Goal: Task Accomplishment & Management: Manage account settings

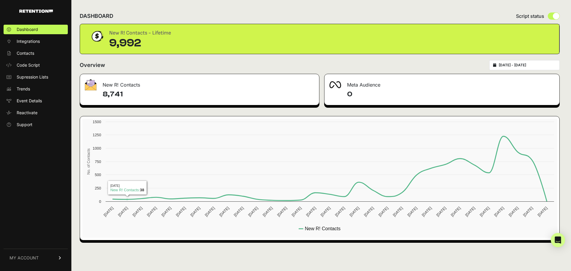
click at [120, 93] on h4 "8,741" at bounding box center [209, 95] width 212 height 10
click at [126, 38] on div "9,992" at bounding box center [140, 43] width 62 height 12
click at [23, 51] on span "Contacts" at bounding box center [26, 53] width 18 height 6
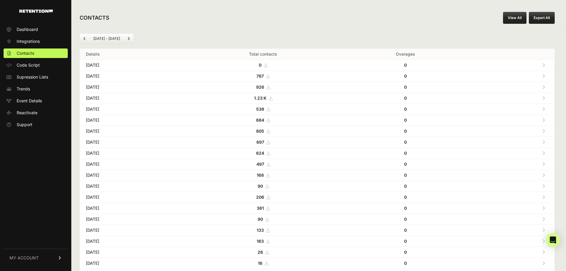
click at [269, 186] on icon at bounding box center [268, 186] width 4 height 4
click at [21, 124] on span "Support" at bounding box center [25, 125] width 16 height 6
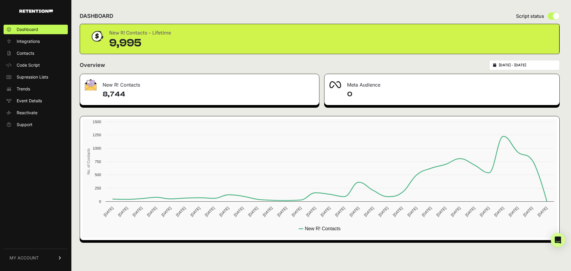
click at [28, 254] on link "MY ACCOUNT" at bounding box center [36, 258] width 64 height 18
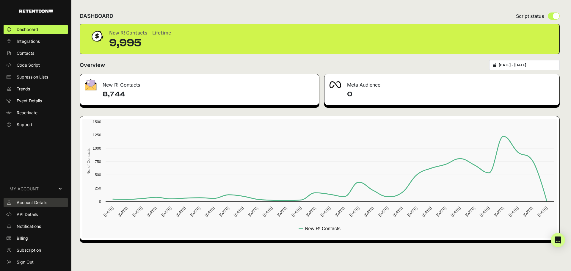
click at [31, 203] on span "Account Details" at bounding box center [32, 203] width 31 height 6
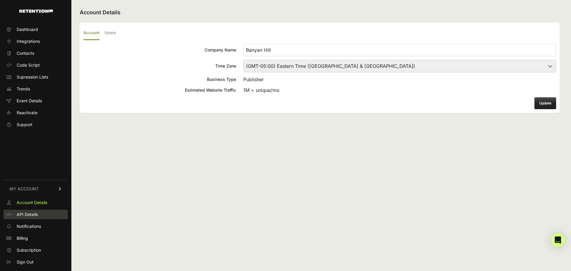
click at [26, 214] on span "API Details" at bounding box center [27, 214] width 21 height 6
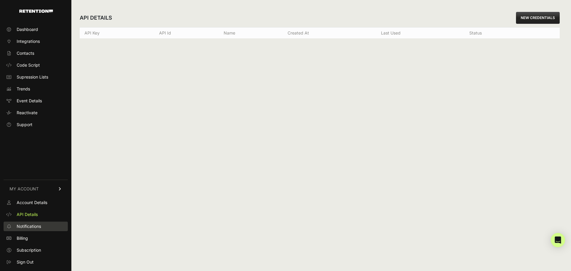
click at [29, 226] on span "Notifications" at bounding box center [29, 226] width 24 height 6
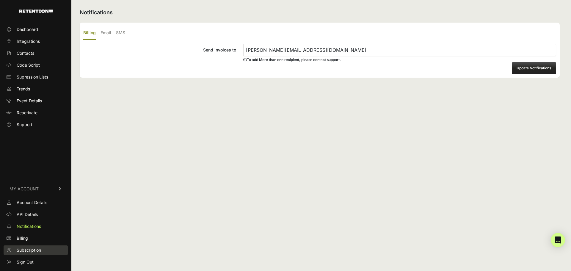
click at [25, 248] on span "Subscription" at bounding box center [29, 250] width 24 height 6
